Goal: Check status

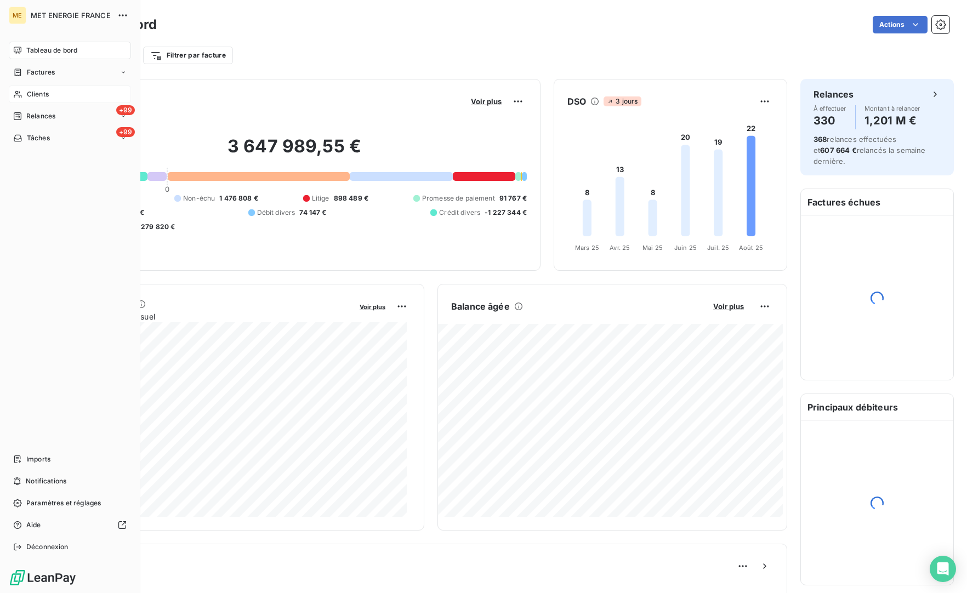
click at [46, 98] on span "Clients" at bounding box center [38, 94] width 22 height 10
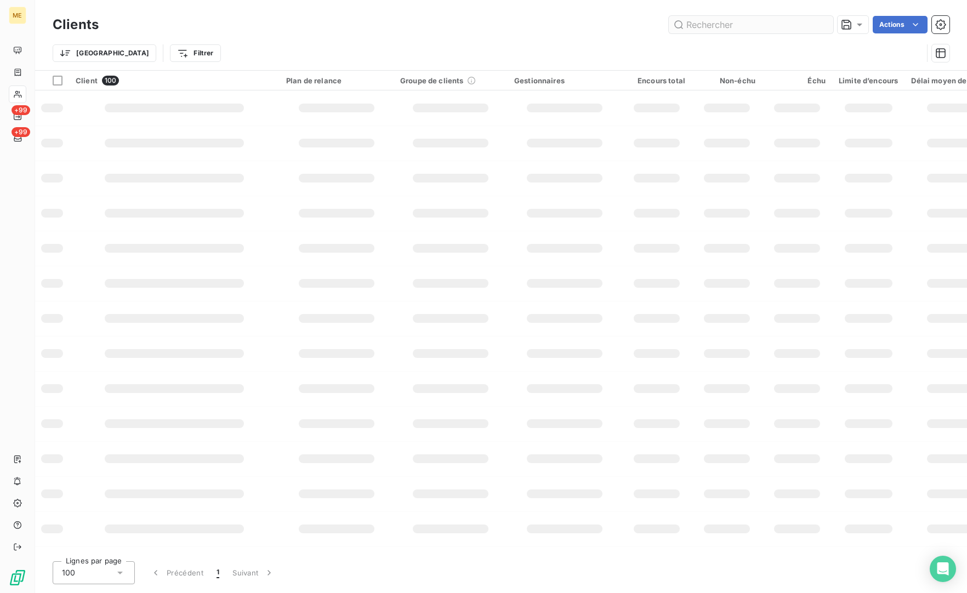
click at [718, 31] on input "text" at bounding box center [751, 25] width 164 height 18
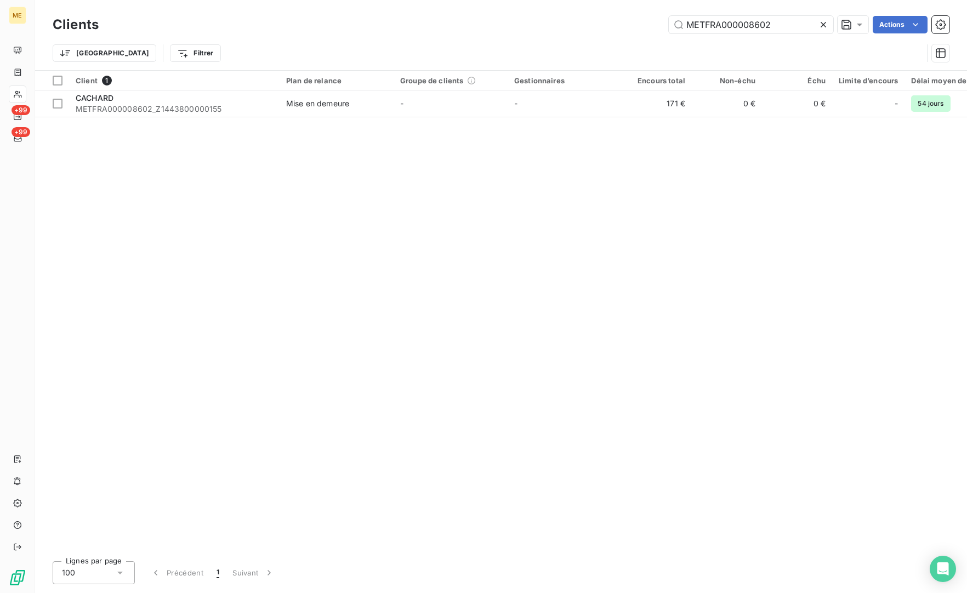
type input "METFRA000008602"
click at [187, 120] on div "Client 1 Plan de relance Groupe de clients Gestionnaires Encours total Non-échu…" at bounding box center [501, 312] width 932 height 482
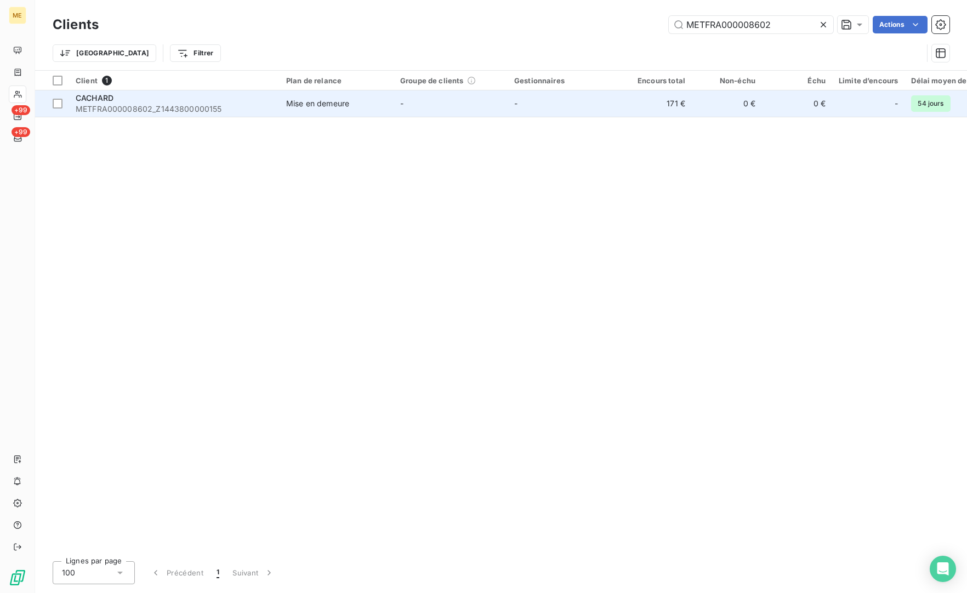
click at [192, 107] on span "METFRA000008602_Z1443800000155" at bounding box center [174, 109] width 197 height 11
